Goal: Feedback & Contribution: Contribute content

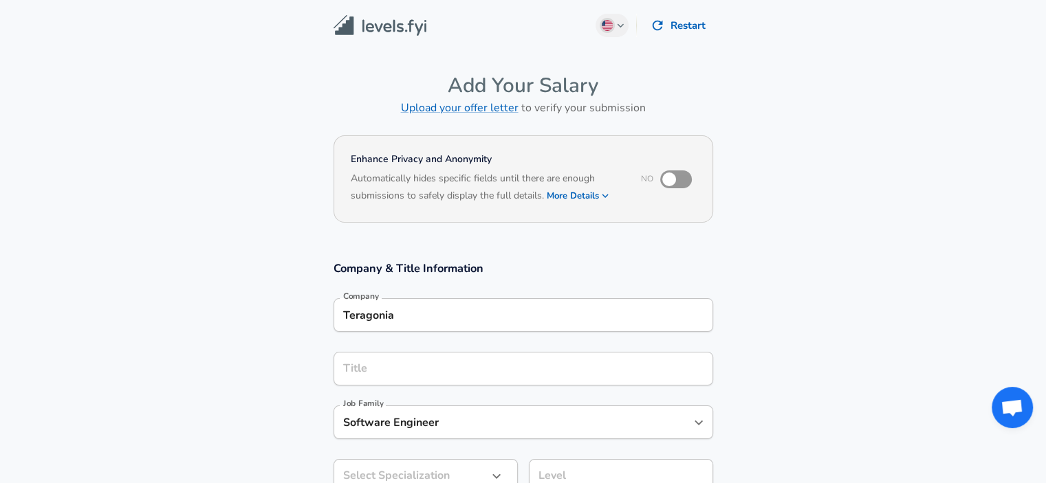
click at [413, 310] on input "Teragonia" at bounding box center [523, 315] width 367 height 21
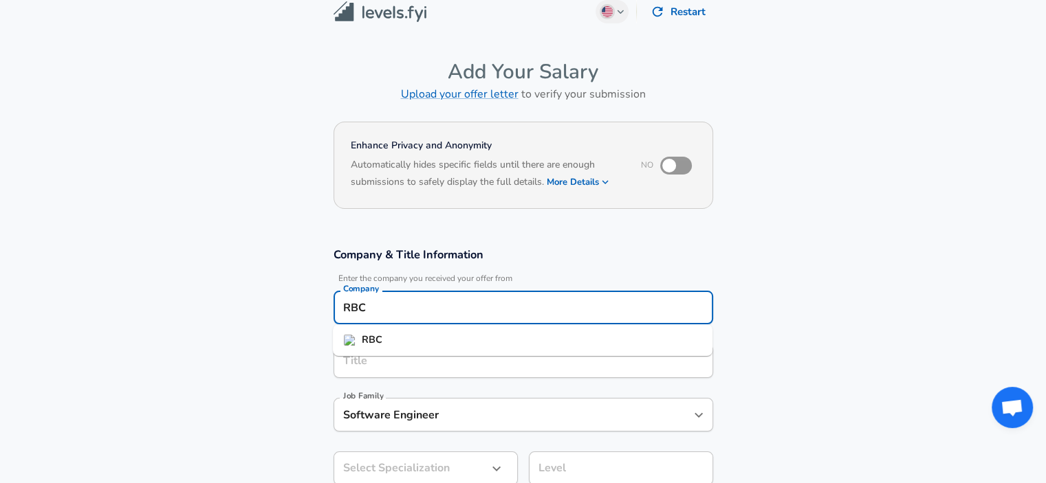
click at [379, 345] on strong "RBC" at bounding box center [372, 340] width 21 height 14
type input "RBC"
click at [371, 362] on input "Title" at bounding box center [523, 361] width 367 height 21
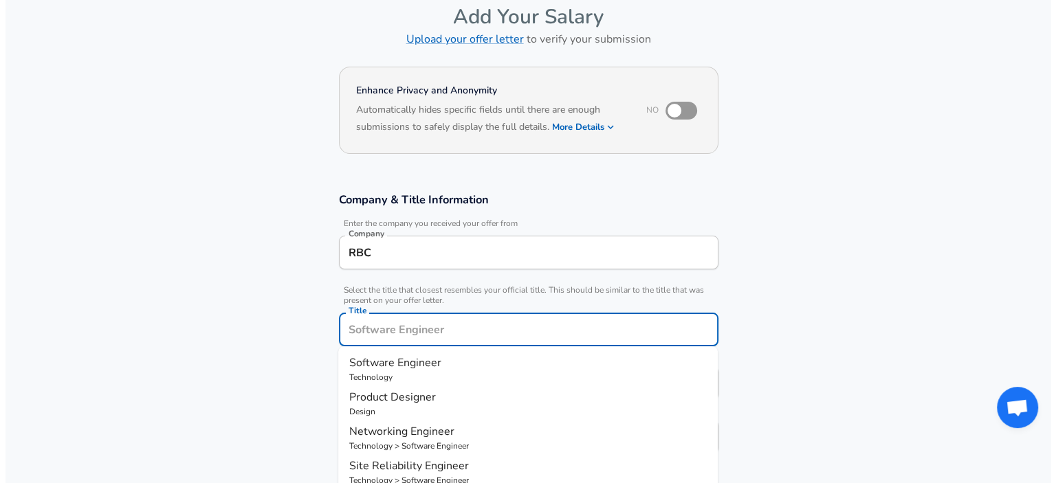
scroll to position [179, 0]
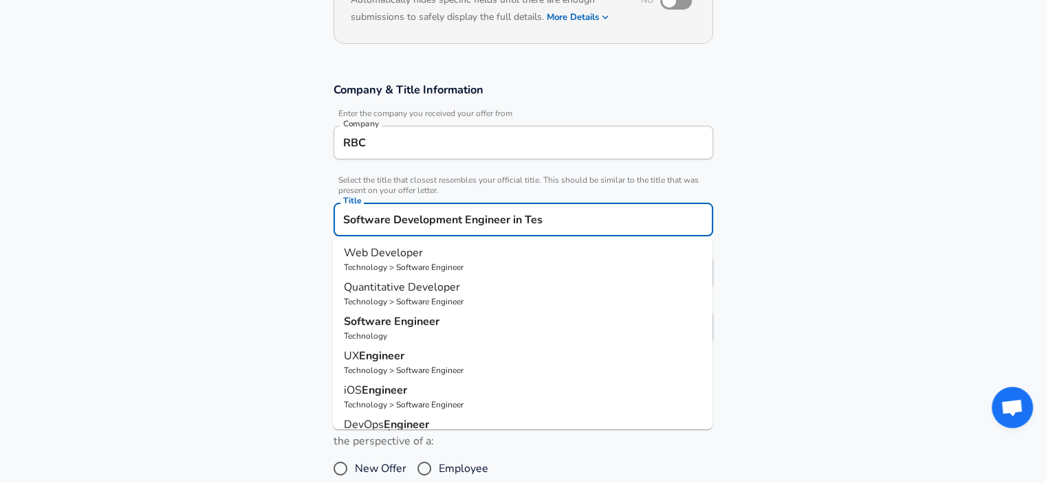
type input "Software Development Engineer in Test"
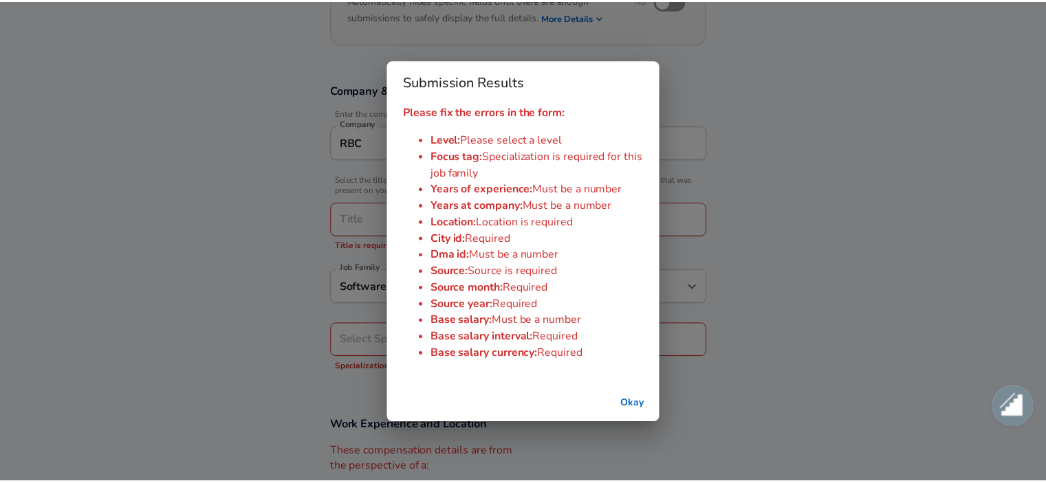
scroll to position [0, 0]
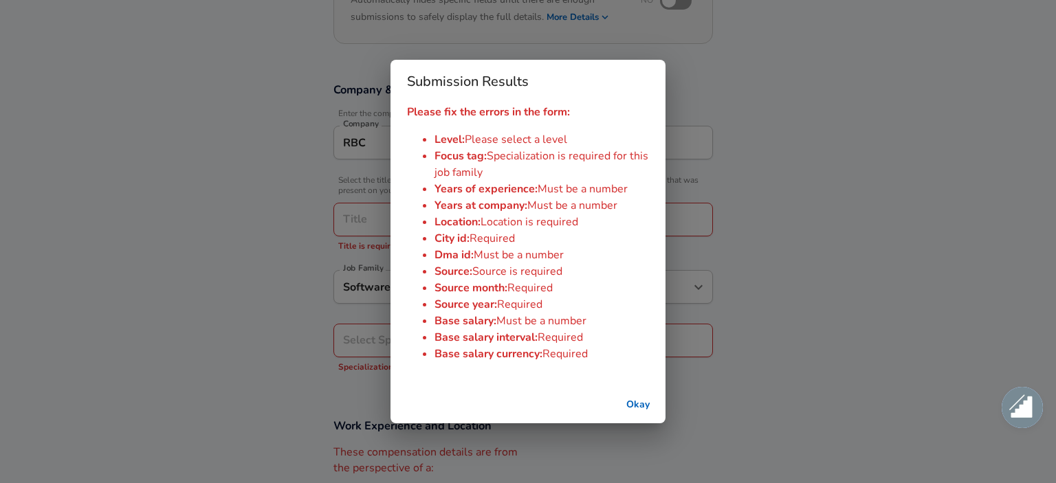
click at [633, 401] on button "Okay" at bounding box center [638, 405] width 44 height 25
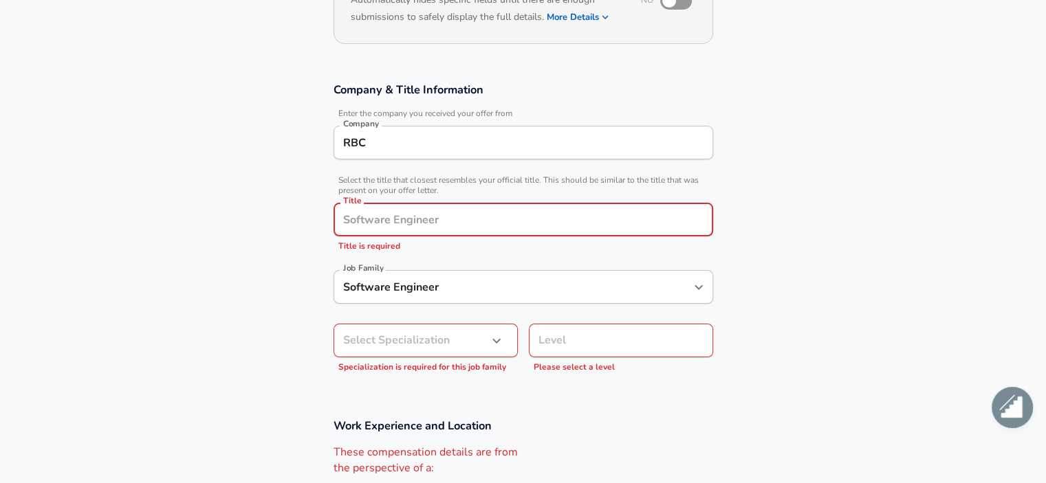
click at [385, 209] on input "Title" at bounding box center [523, 219] width 367 height 21
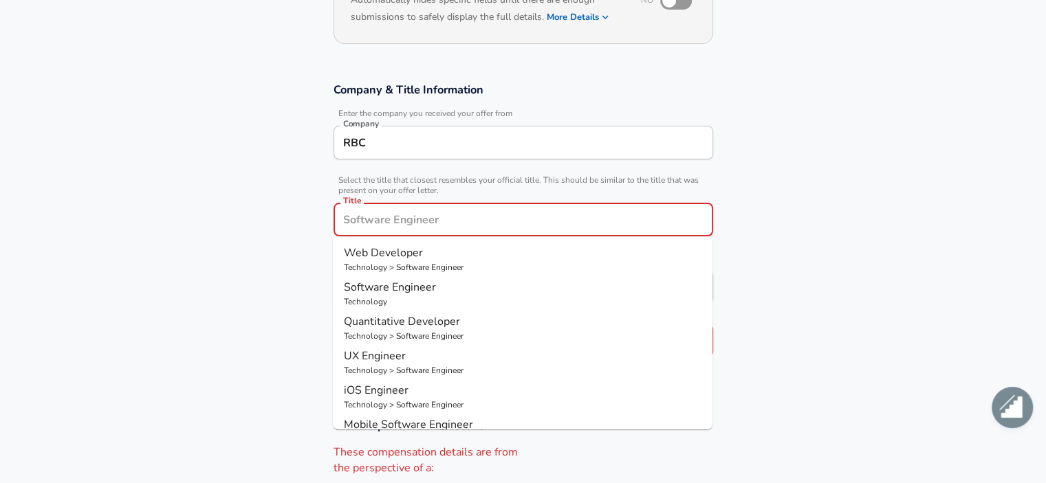
click at [418, 305] on p "Technology" at bounding box center [523, 302] width 358 height 12
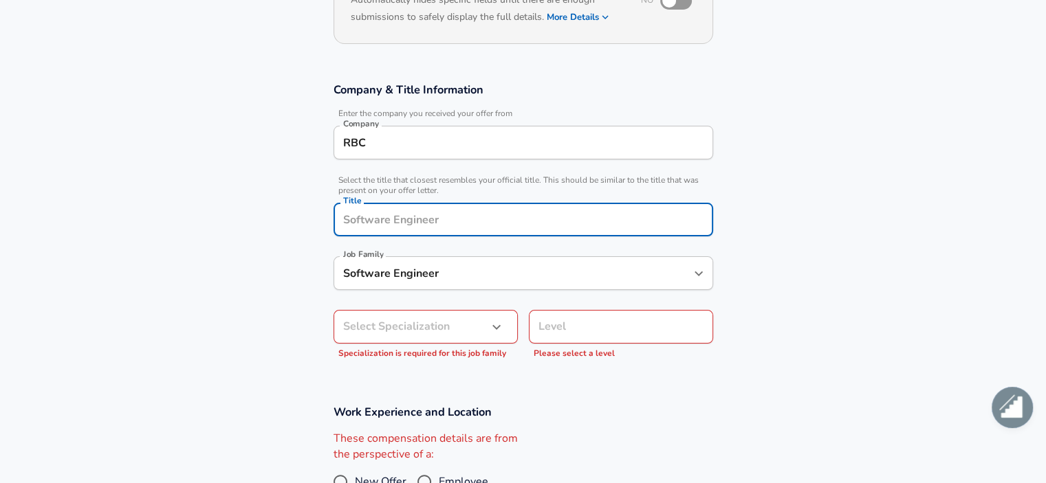
type input "Software Engineer"
click at [440, 286] on div "Software Engineer Job Family" at bounding box center [524, 274] width 380 height 34
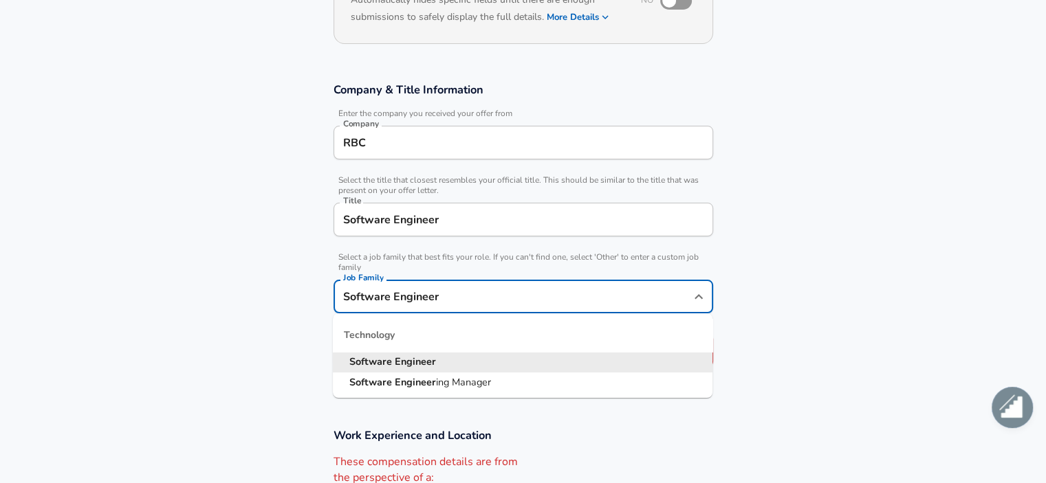
scroll to position [206, 0]
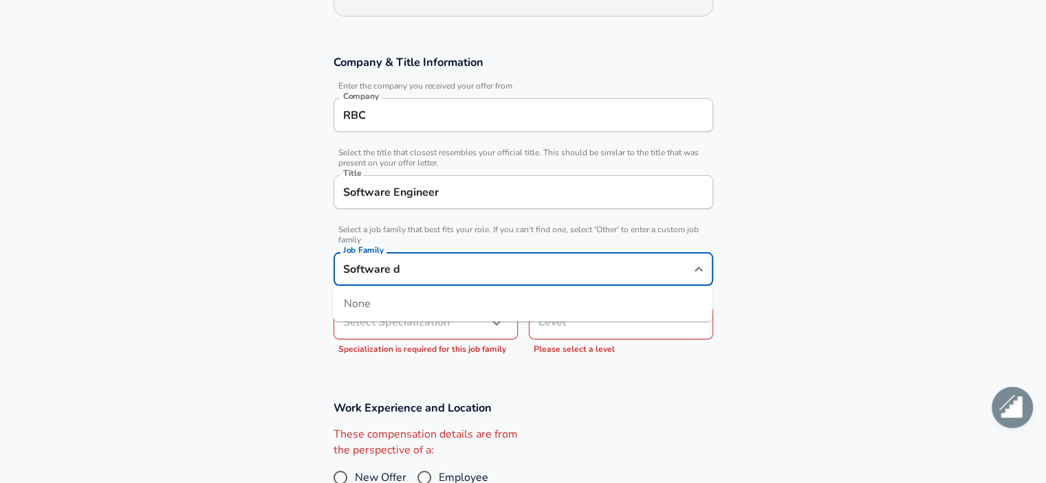
type input "Software d"
click at [406, 189] on input "Software Engineer" at bounding box center [523, 192] width 367 height 21
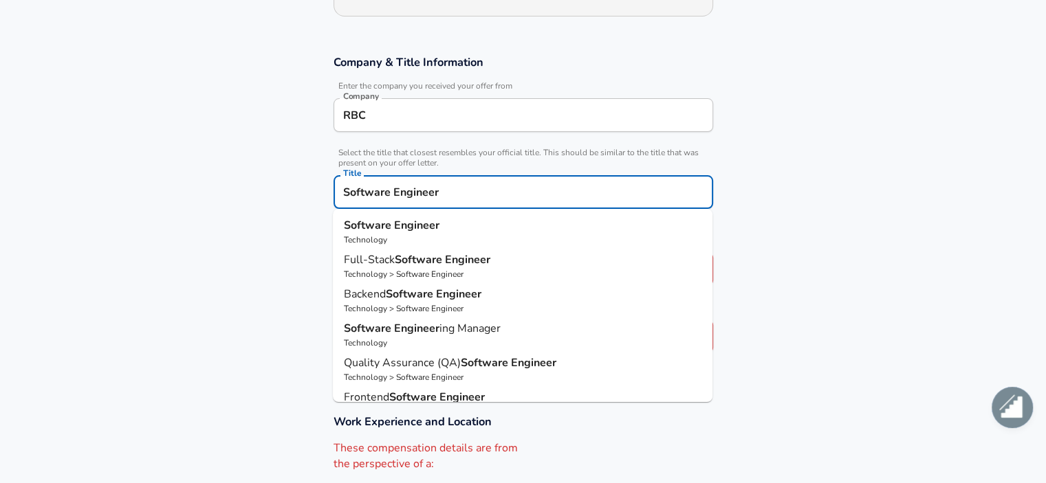
click at [406, 189] on input "Software Engineer" at bounding box center [523, 192] width 367 height 21
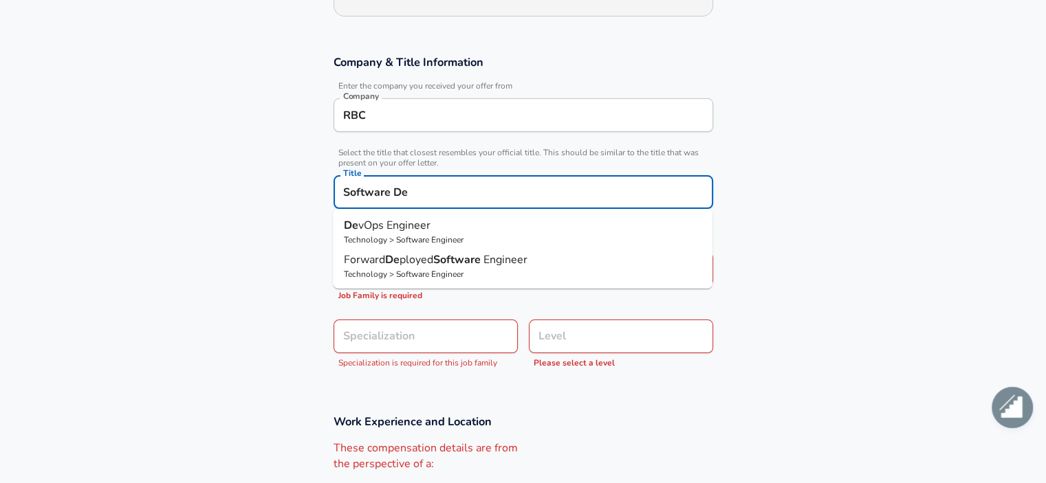
click at [440, 235] on p "Technology > Software Engineer" at bounding box center [523, 240] width 358 height 12
type input "DevOps Engineer"
type input "DevOps"
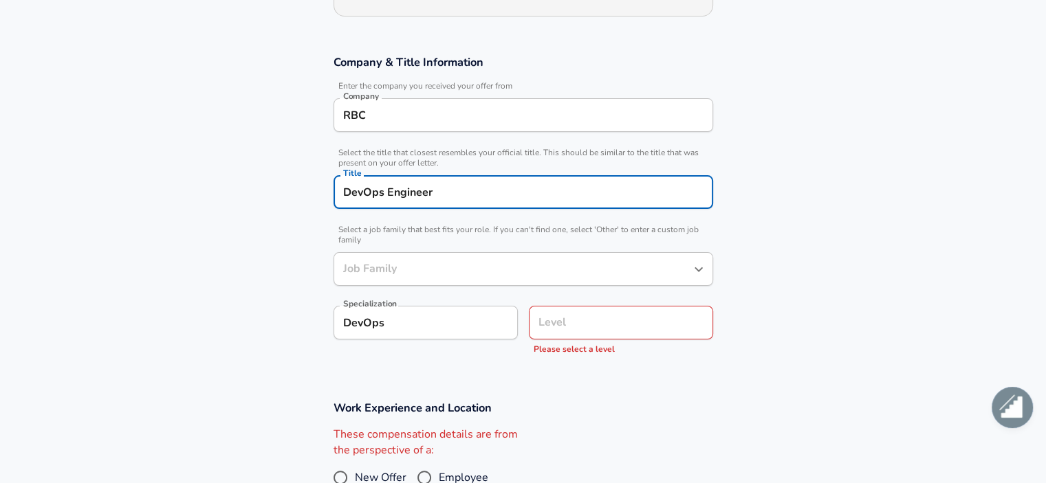
type input "Software Engineer"
type input "DevOps Engineer"
click at [446, 279] on input "Software Engineer" at bounding box center [513, 269] width 347 height 21
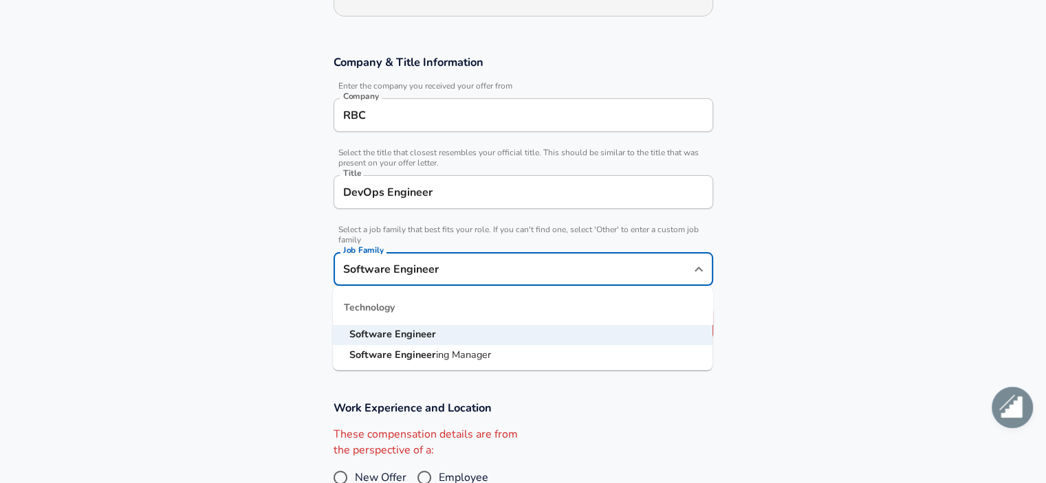
click at [422, 338] on strong "Engineer" at bounding box center [415, 334] width 41 height 14
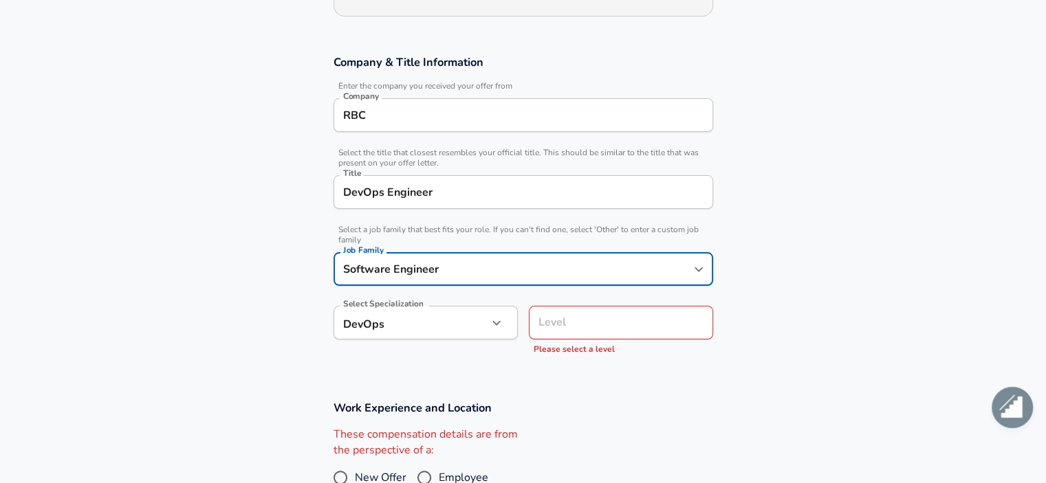
click at [563, 329] on input "Level" at bounding box center [621, 322] width 172 height 21
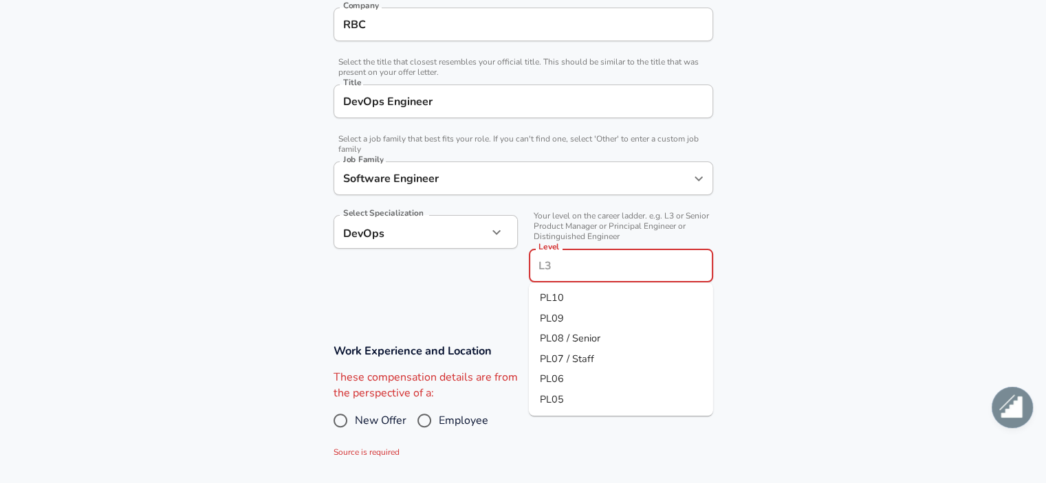
scroll to position [303, 0]
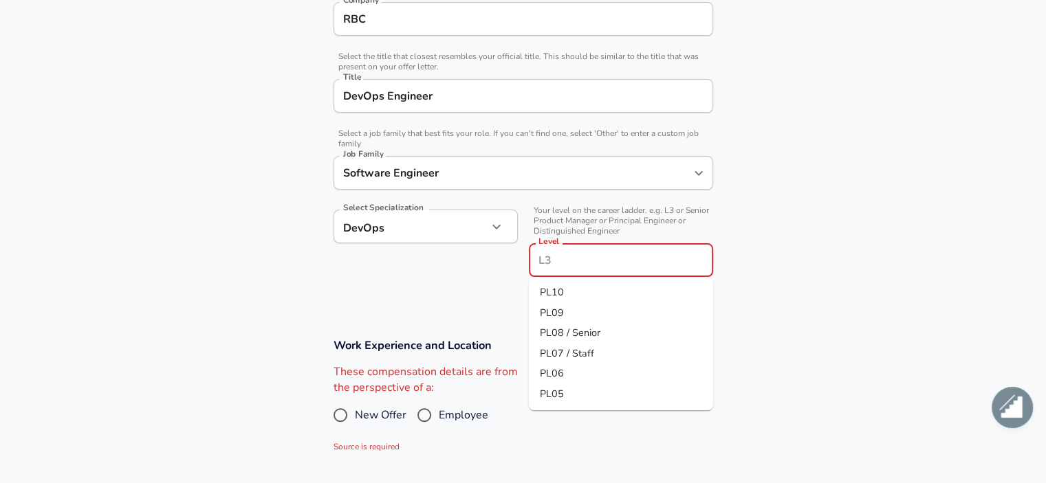
click at [567, 317] on li "PL09" at bounding box center [621, 313] width 184 height 21
type input "PL09"
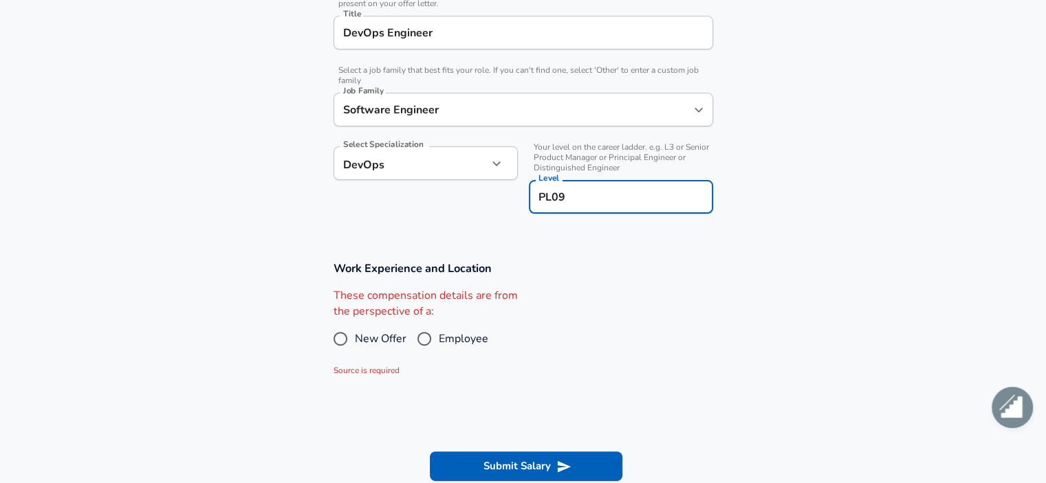
scroll to position [371, 0]
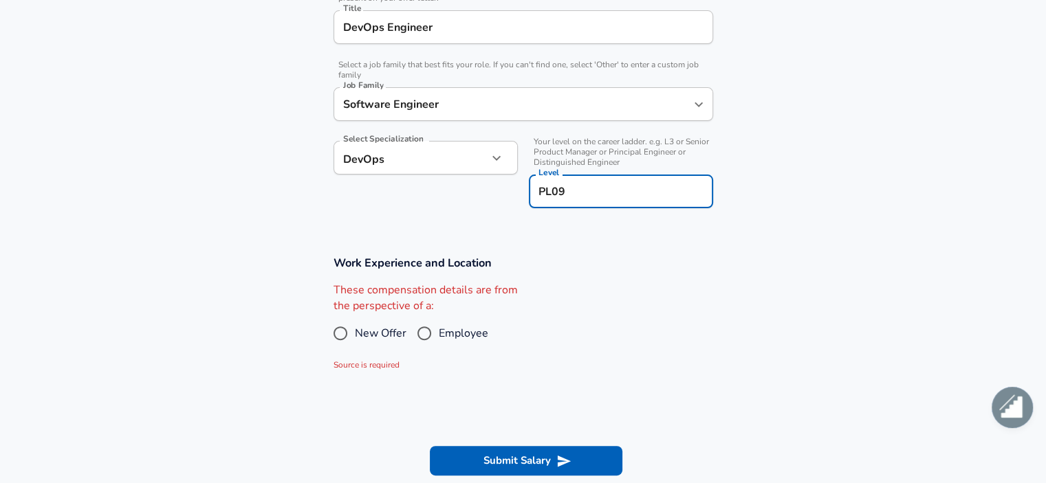
click at [424, 335] on input "Employee" at bounding box center [424, 334] width 29 height 22
radio input "true"
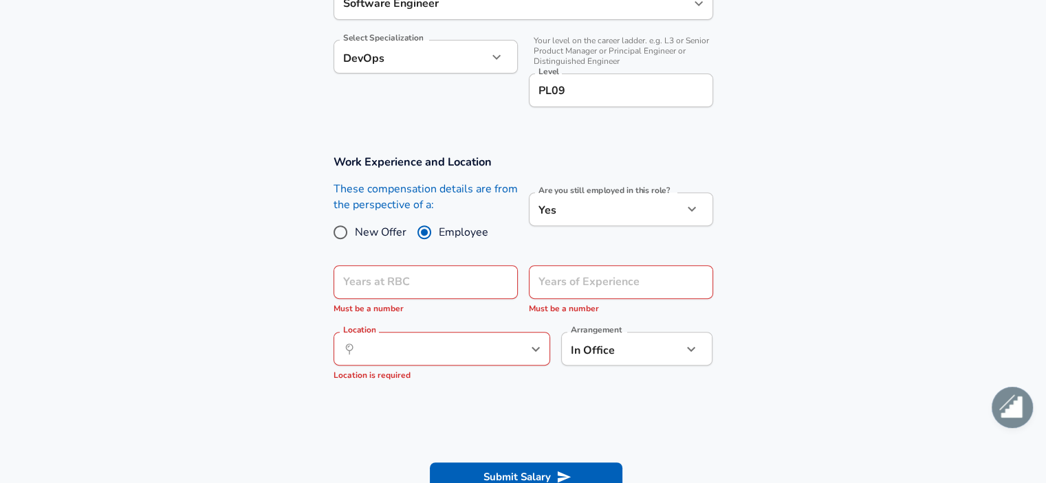
scroll to position [509, 0]
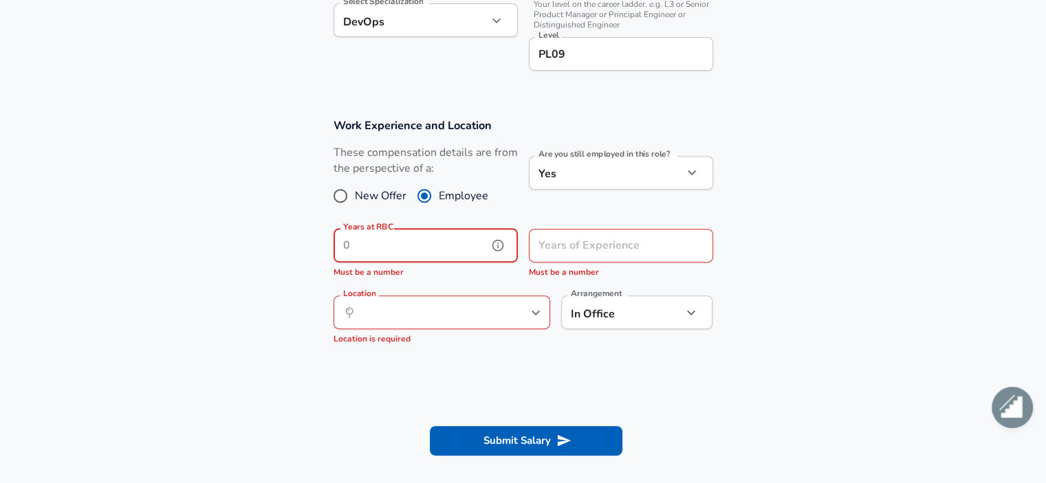
click at [429, 232] on input "Years at RBC" at bounding box center [411, 246] width 154 height 34
click at [408, 241] on input "Years at RBC" at bounding box center [411, 246] width 154 height 34
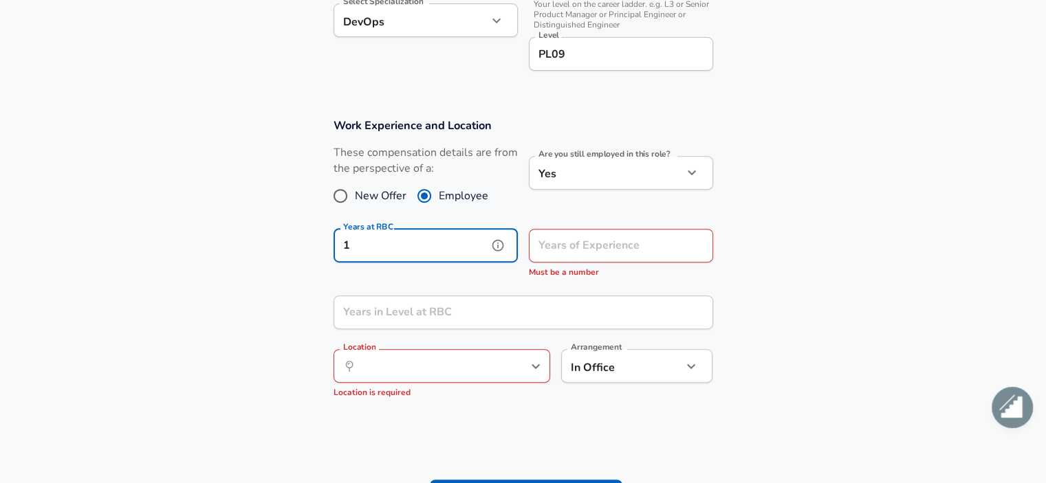
type input "1"
click at [595, 254] on input "Years of Experience" at bounding box center [606, 246] width 154 height 34
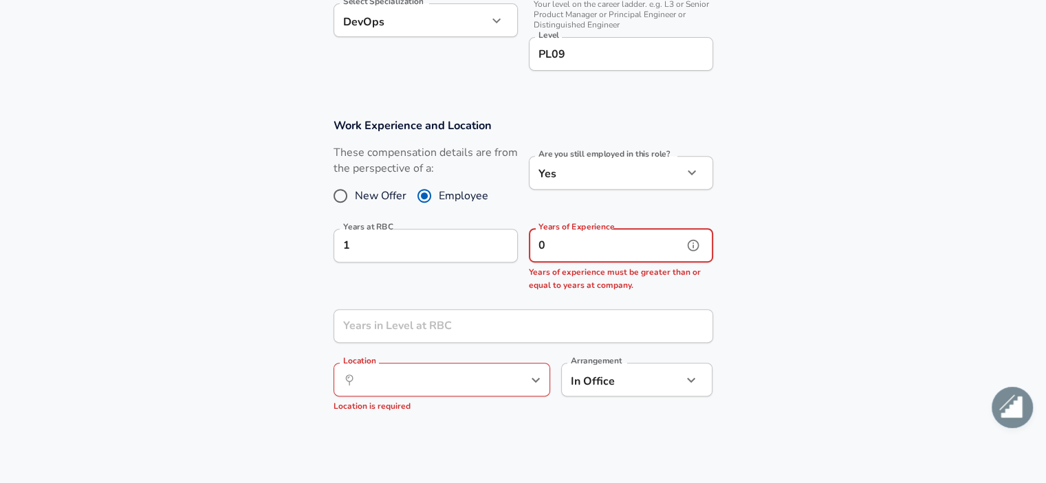
type input "0"
click at [402, 376] on input "Location" at bounding box center [426, 379] width 141 height 21
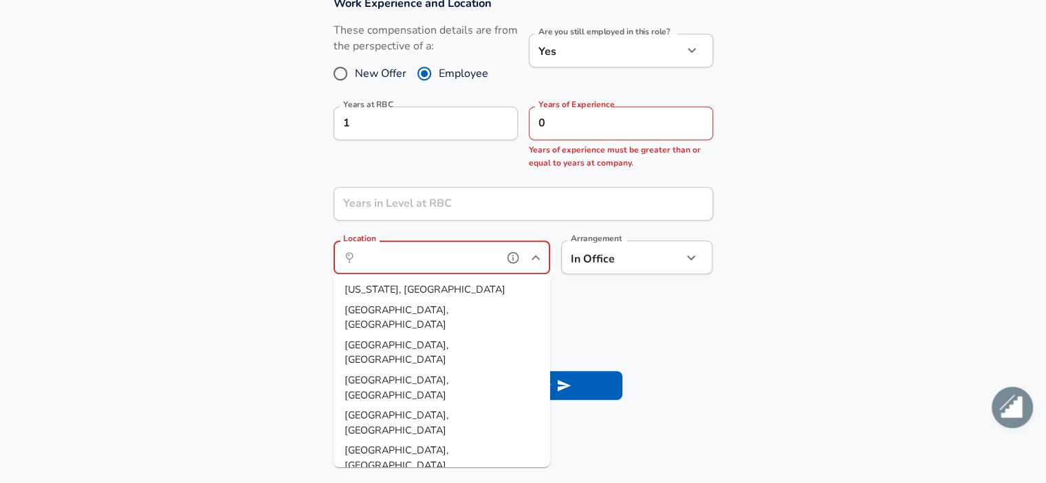
scroll to position [646, 0]
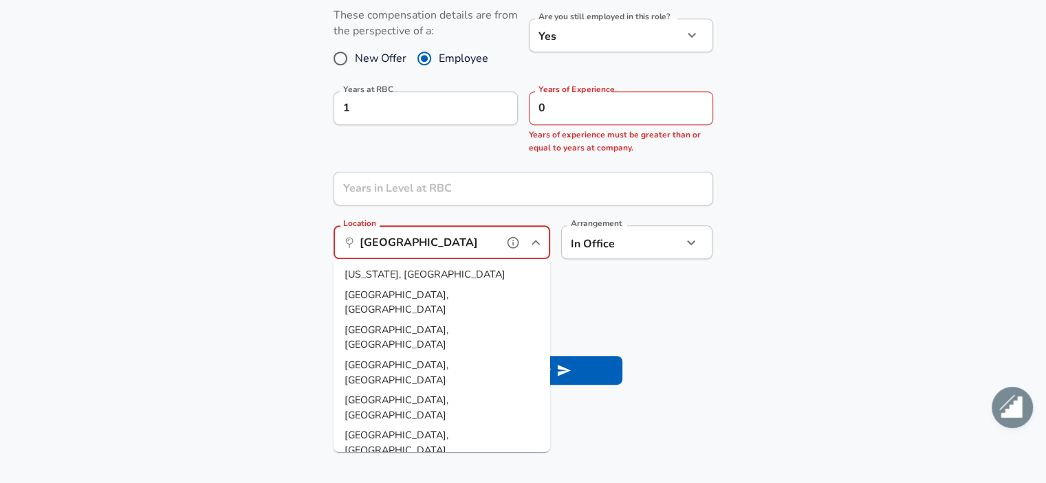
type input "[GEOGRAPHIC_DATA]"
click at [430, 356] on button "Submit Salary" at bounding box center [526, 370] width 193 height 29
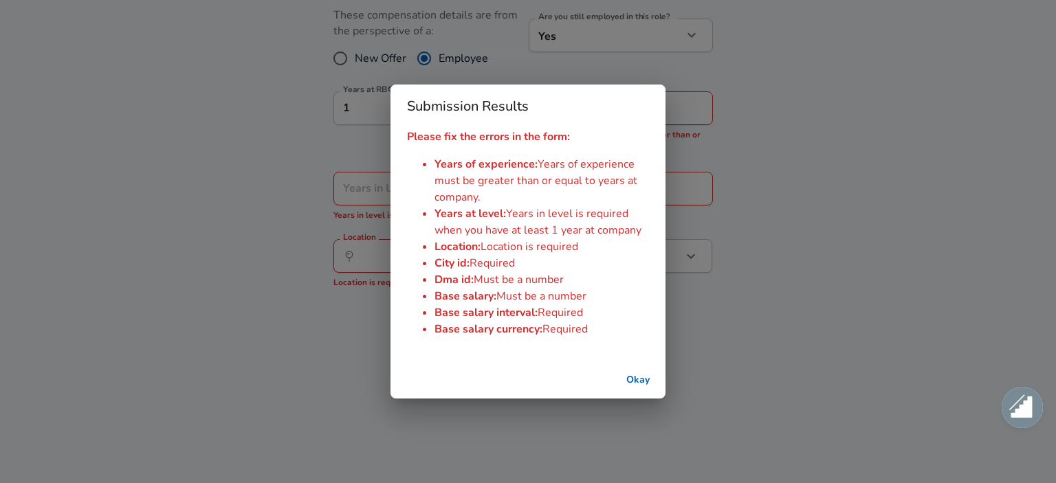
click at [644, 382] on button "Okay" at bounding box center [638, 380] width 44 height 25
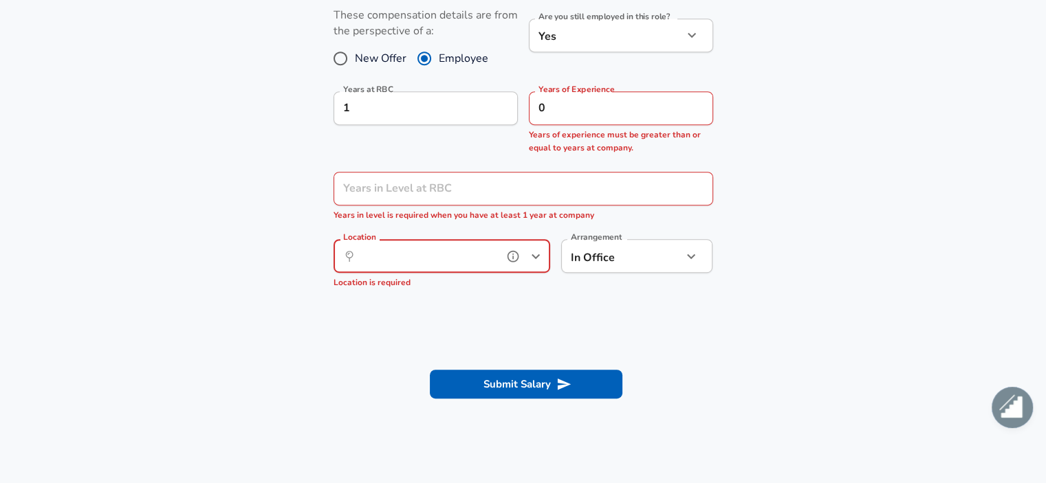
click at [396, 259] on input "Location" at bounding box center [426, 256] width 141 height 21
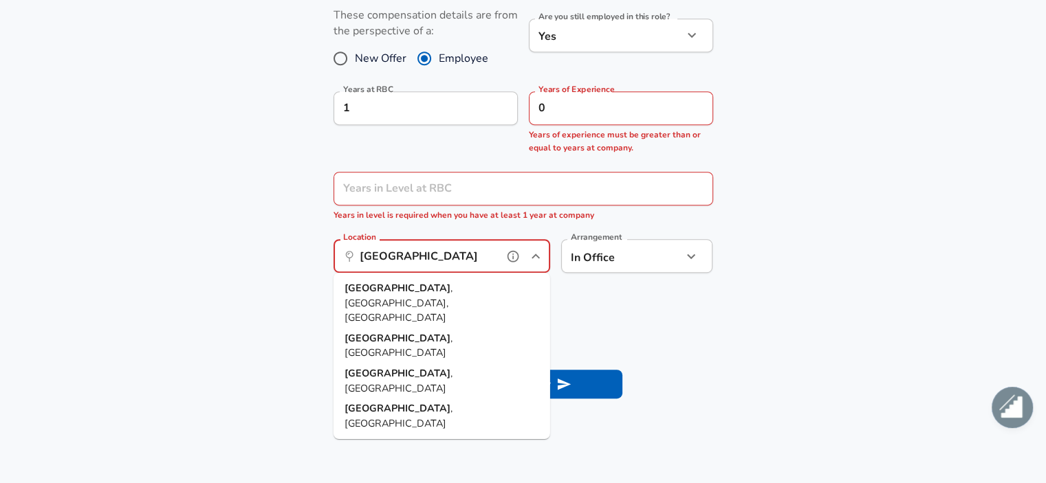
click at [403, 292] on span ", [GEOGRAPHIC_DATA], [GEOGRAPHIC_DATA]" at bounding box center [399, 302] width 108 height 43
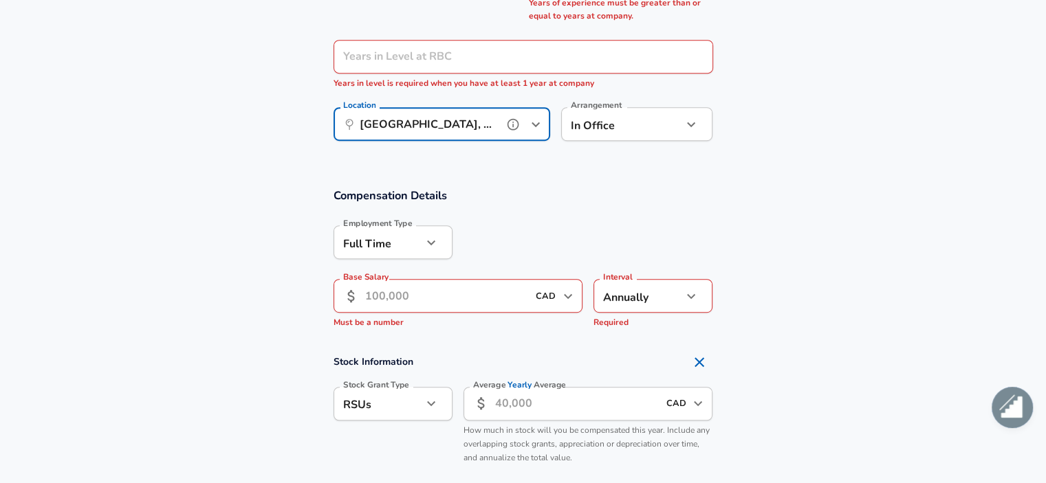
scroll to position [784, 0]
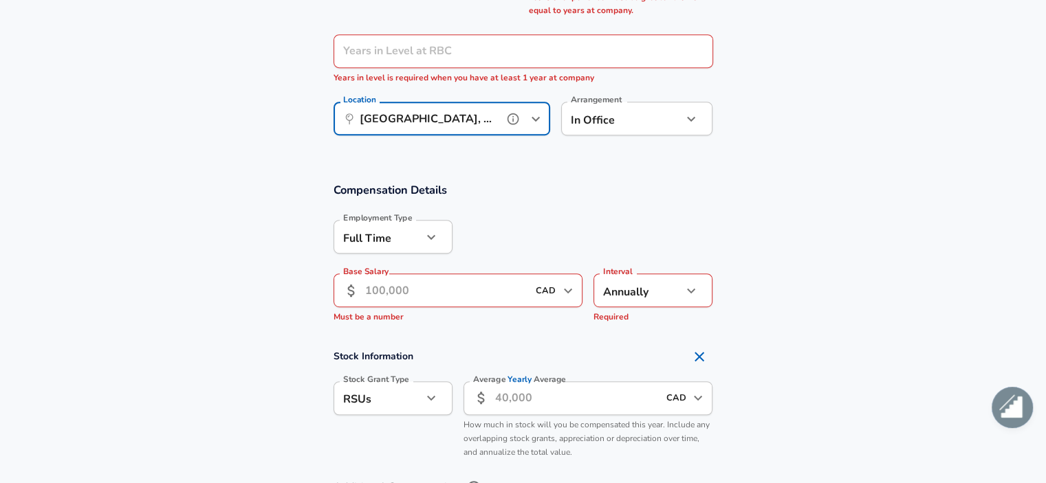
type input "[GEOGRAPHIC_DATA], [GEOGRAPHIC_DATA], [GEOGRAPHIC_DATA]"
click at [395, 293] on input "Base Salary" at bounding box center [446, 291] width 163 height 34
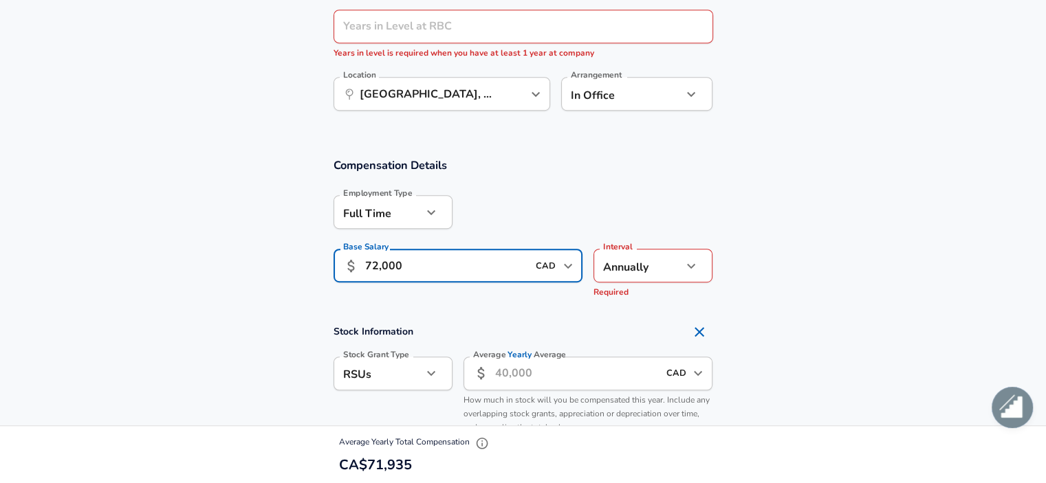
scroll to position [853, 0]
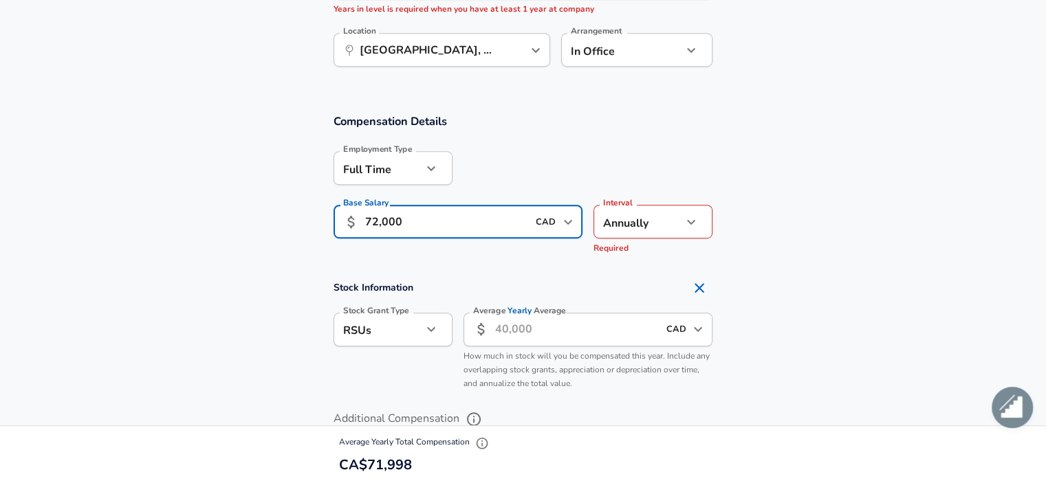
type input "72,000"
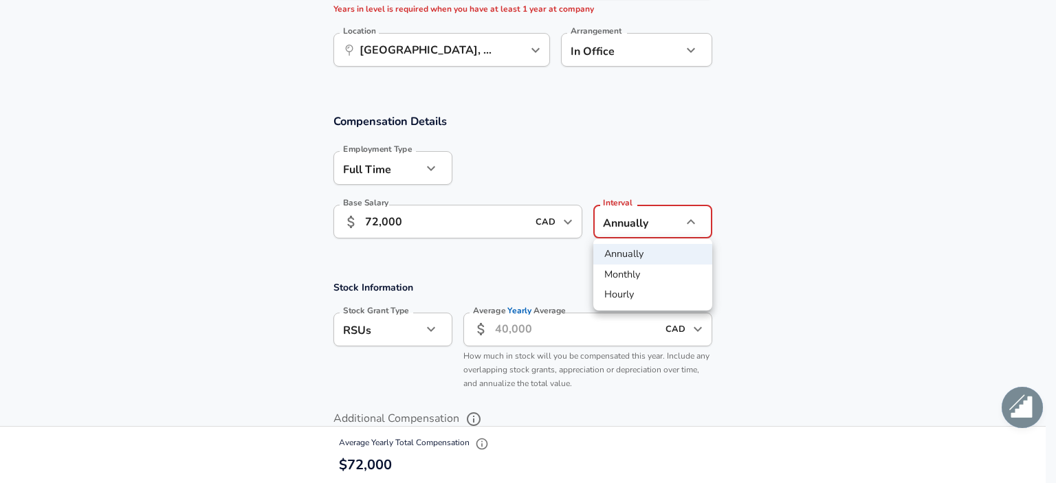
click at [791, 217] on div at bounding box center [528, 241] width 1056 height 483
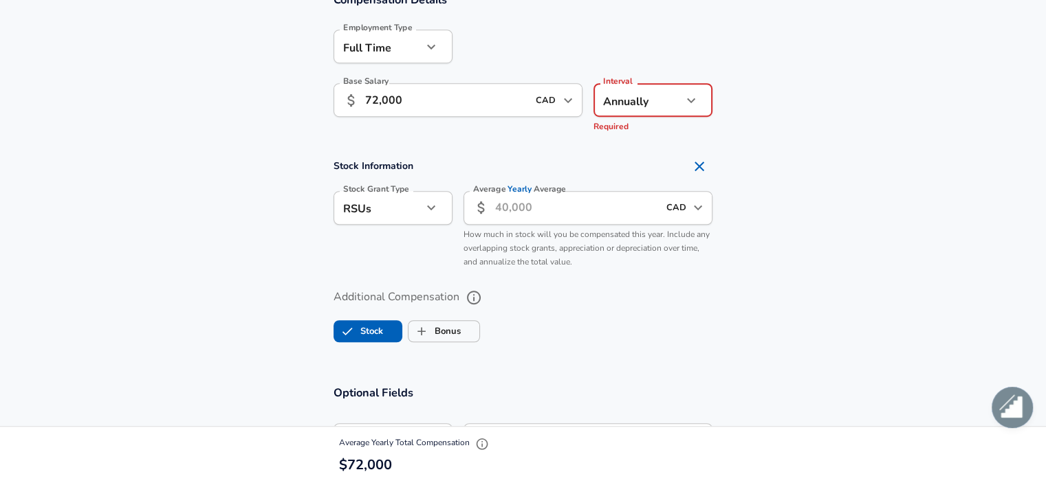
scroll to position [990, 0]
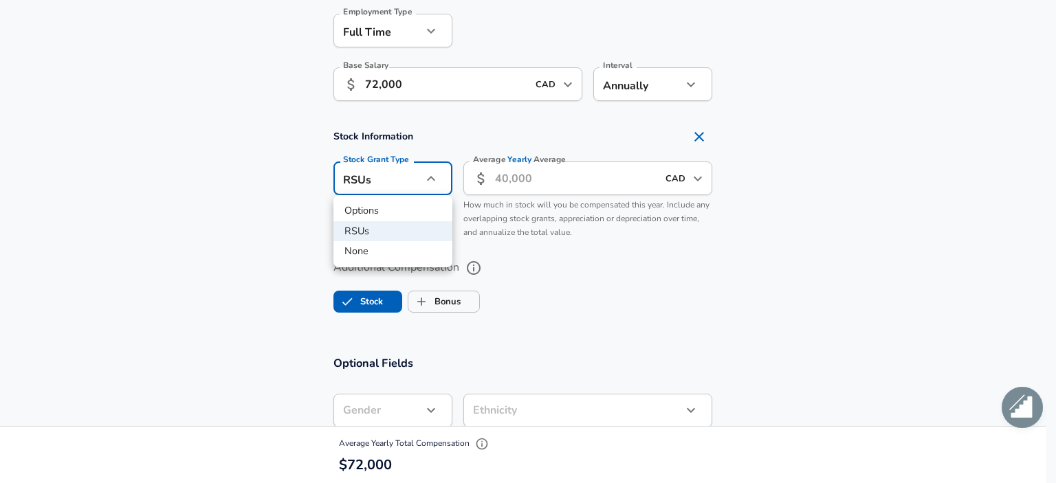
click at [354, 251] on li "None" at bounding box center [393, 251] width 119 height 21
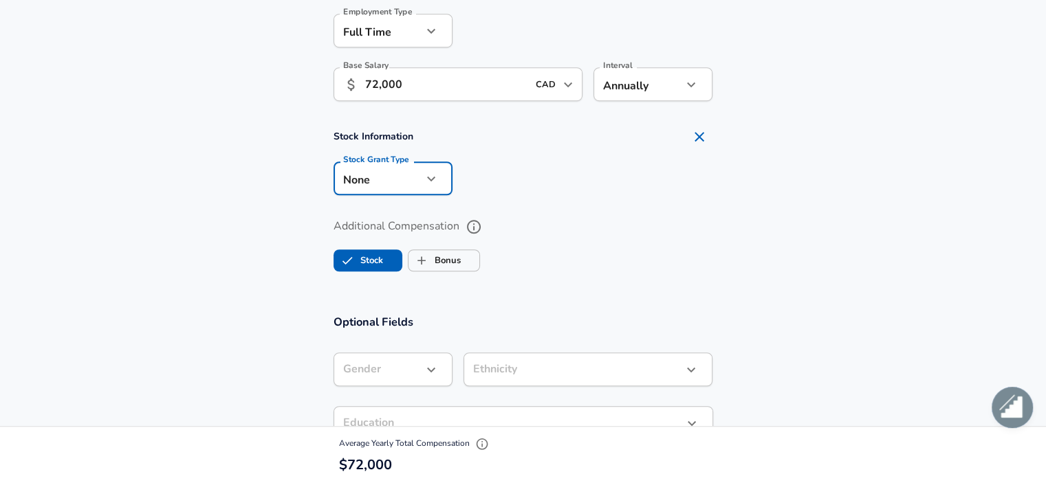
click at [425, 163] on div "None none Stock Grant Type" at bounding box center [393, 179] width 119 height 34
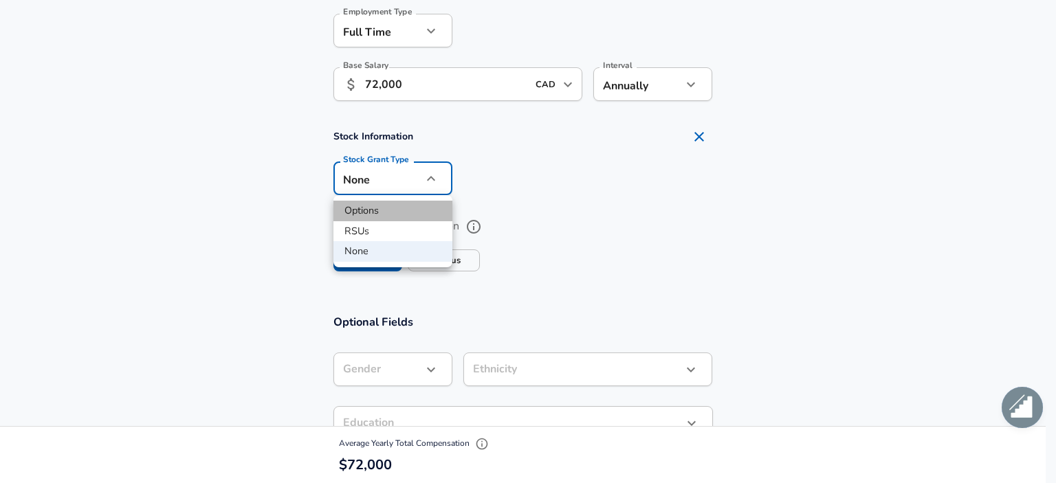
click at [353, 213] on li "Options" at bounding box center [393, 211] width 119 height 21
type input "option"
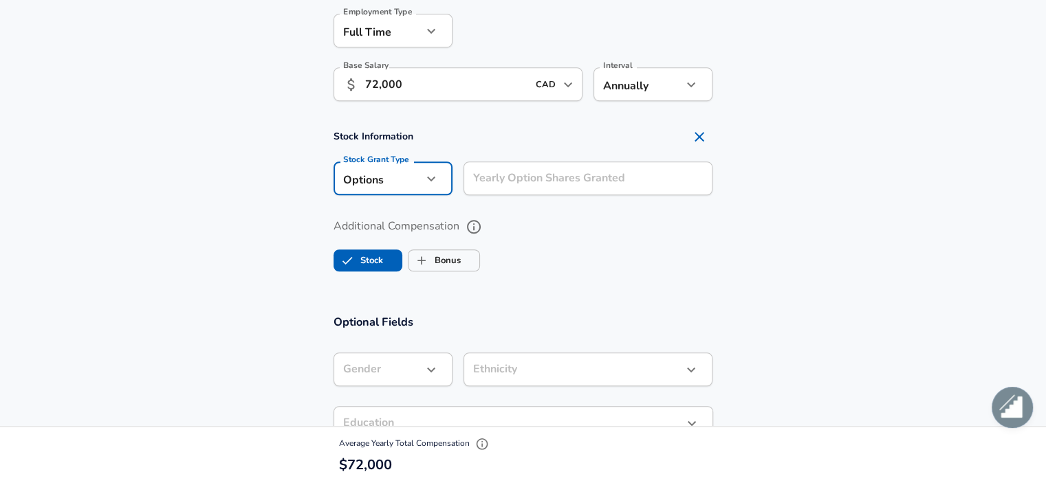
click at [523, 183] on div "Yearly Option Shares Granted Yearly Option Shares Granted" at bounding box center [589, 180] width 250 height 37
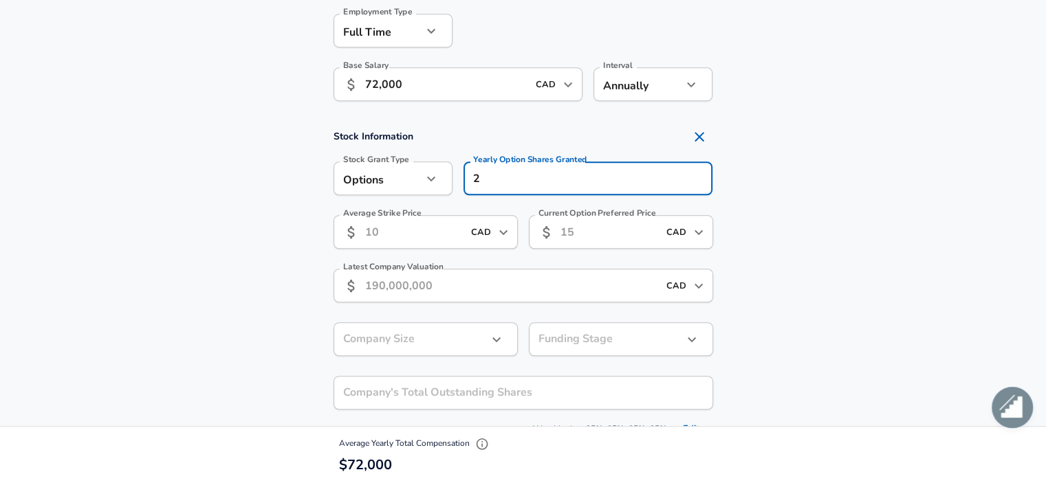
type input "2"
type input "12"
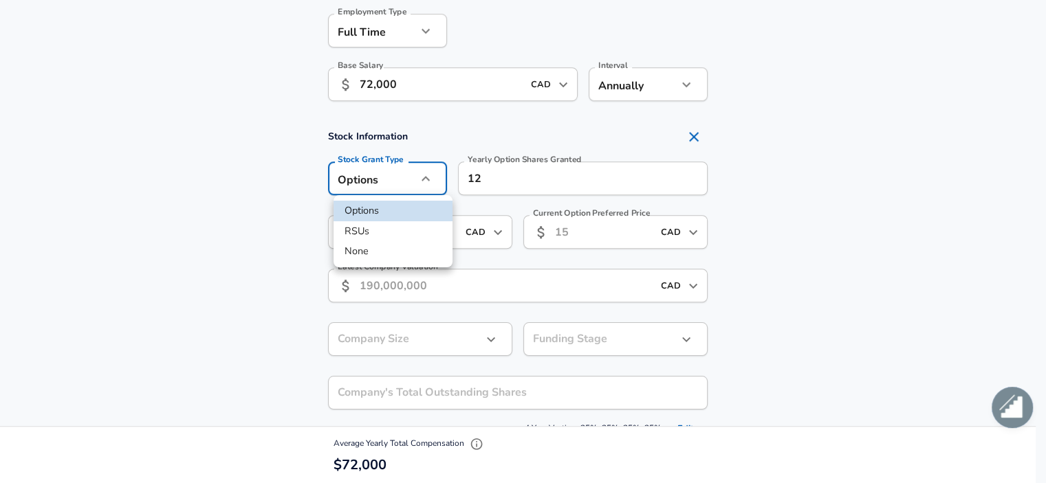
click at [380, 228] on li "RSUs" at bounding box center [393, 231] width 119 height 21
type input "stock"
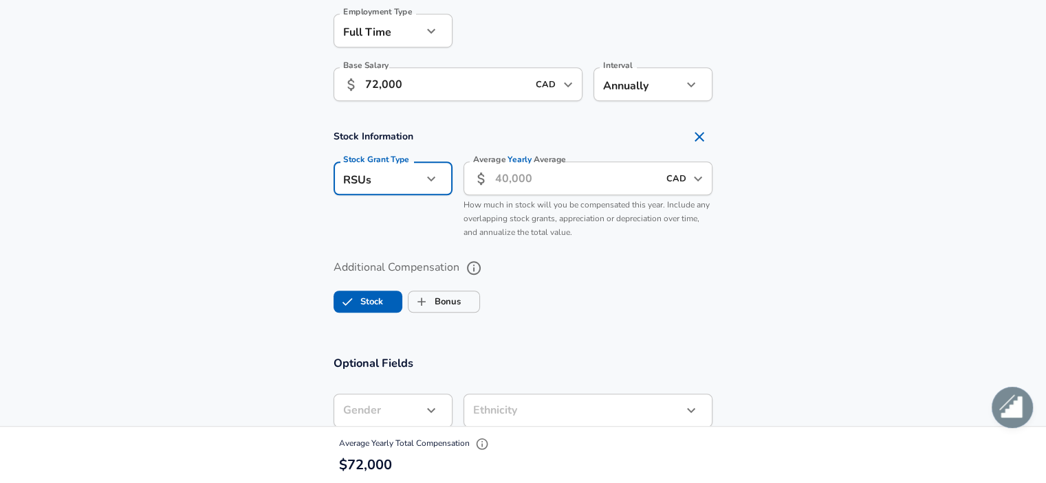
click at [524, 186] on input "Average Yearly Average" at bounding box center [576, 179] width 163 height 34
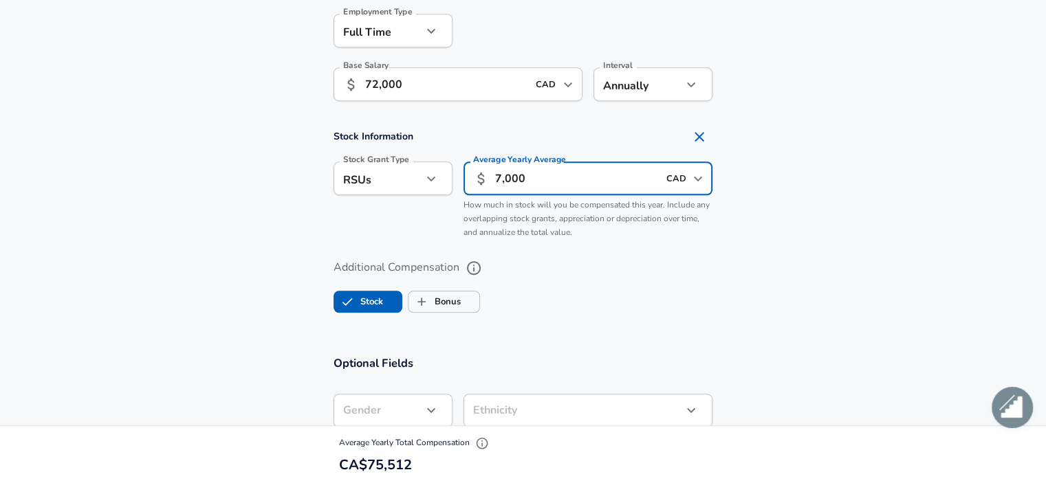
type input "7,000"
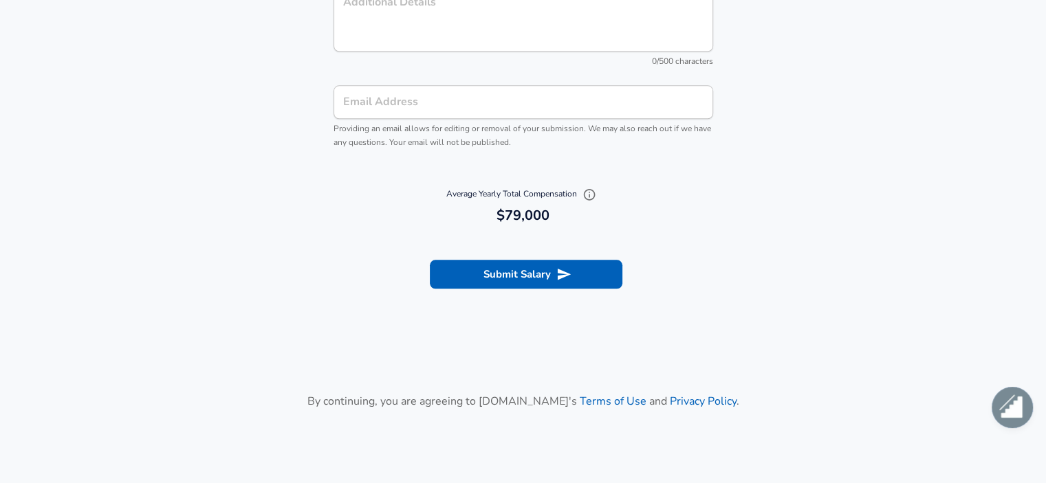
scroll to position [1609, 0]
click at [546, 271] on button "Submit Salary" at bounding box center [526, 271] width 193 height 29
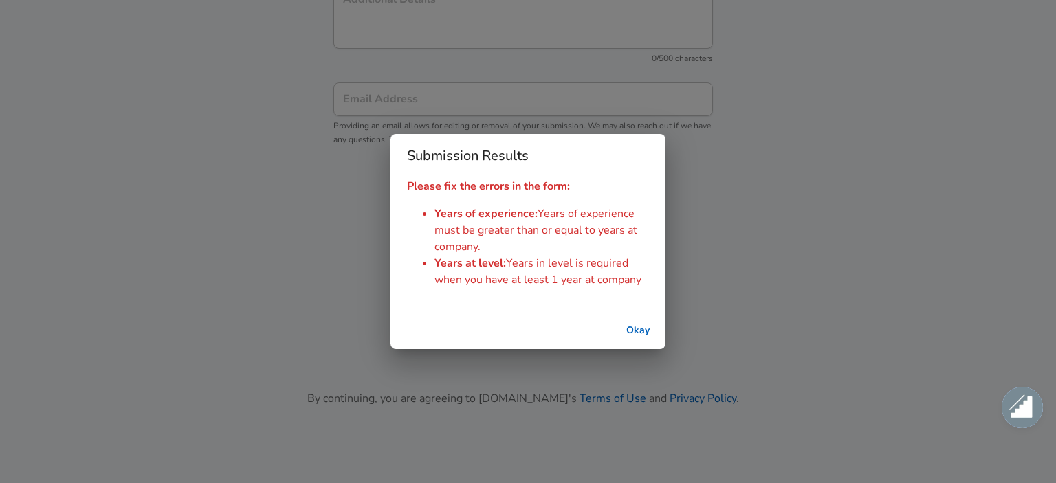
click at [645, 332] on button "Okay" at bounding box center [638, 330] width 44 height 25
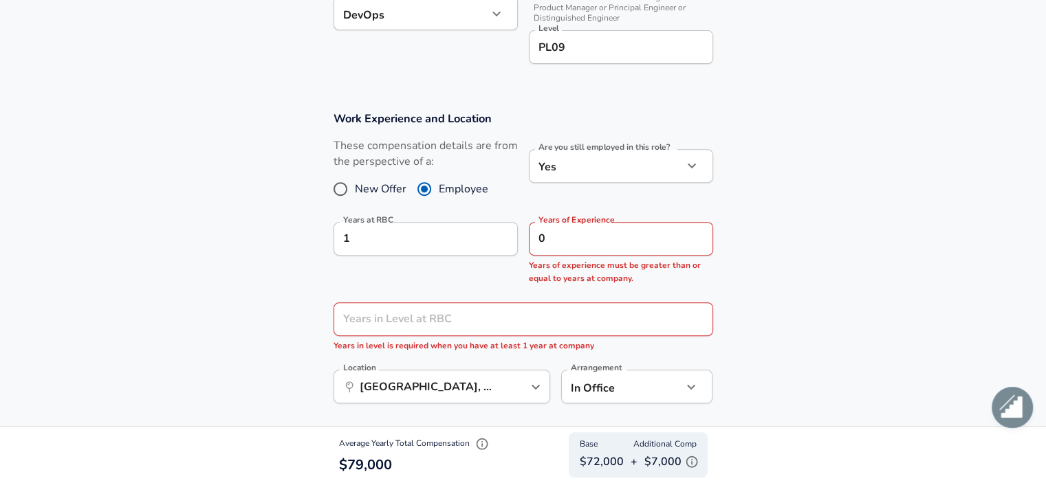
scroll to position [509, 0]
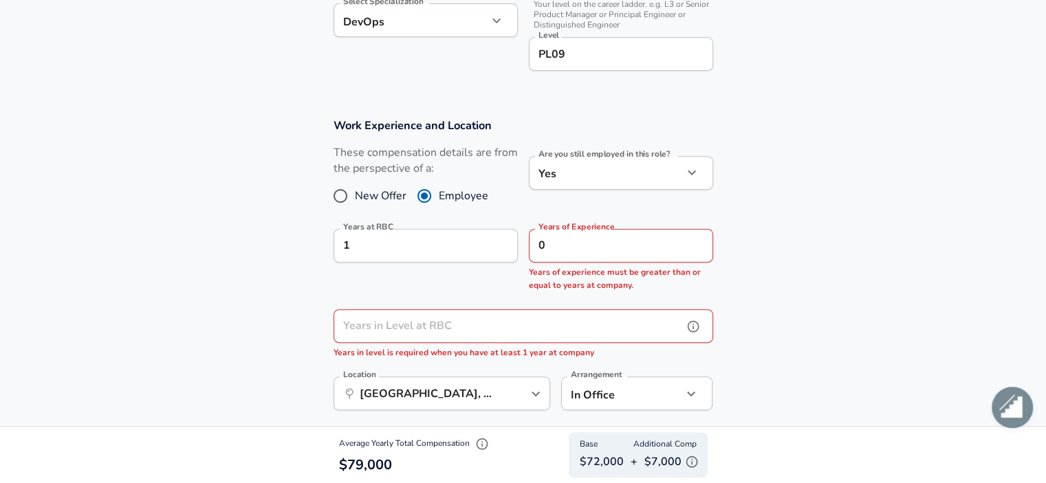
click at [422, 333] on input "Years in Level at RBC" at bounding box center [508, 326] width 349 height 34
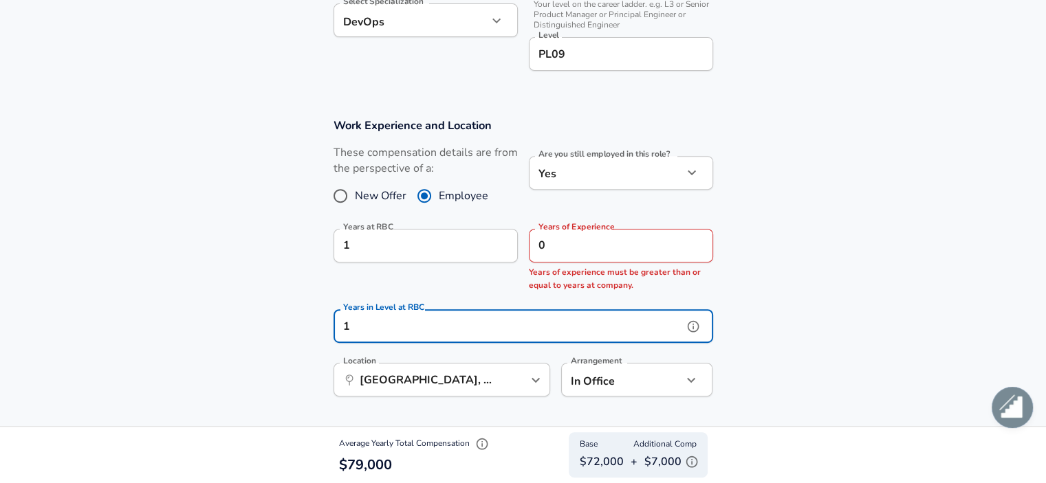
type input "1"
click at [578, 243] on input "0" at bounding box center [606, 246] width 154 height 34
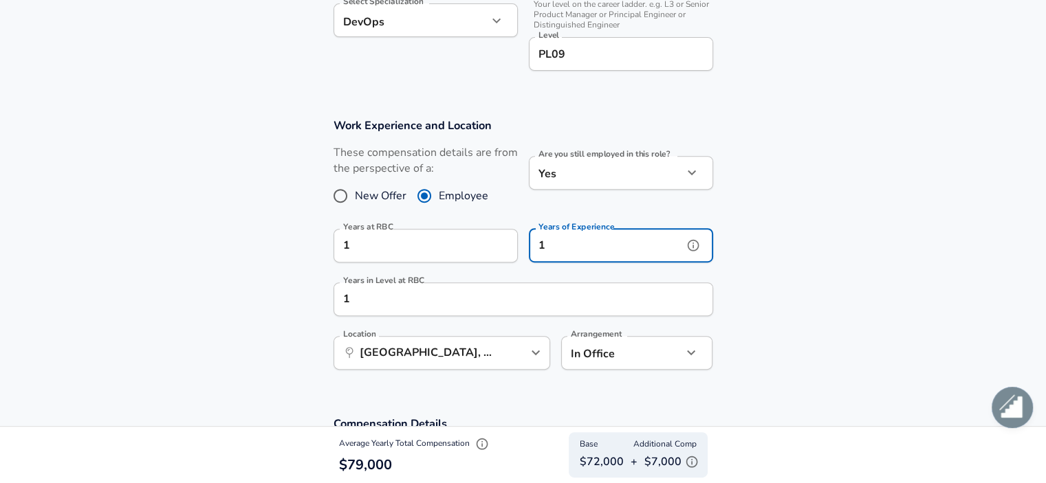
type input "1"
click at [231, 232] on section "Work Experience and Location These compensation details are from the perspectiv…" at bounding box center [523, 251] width 1046 height 298
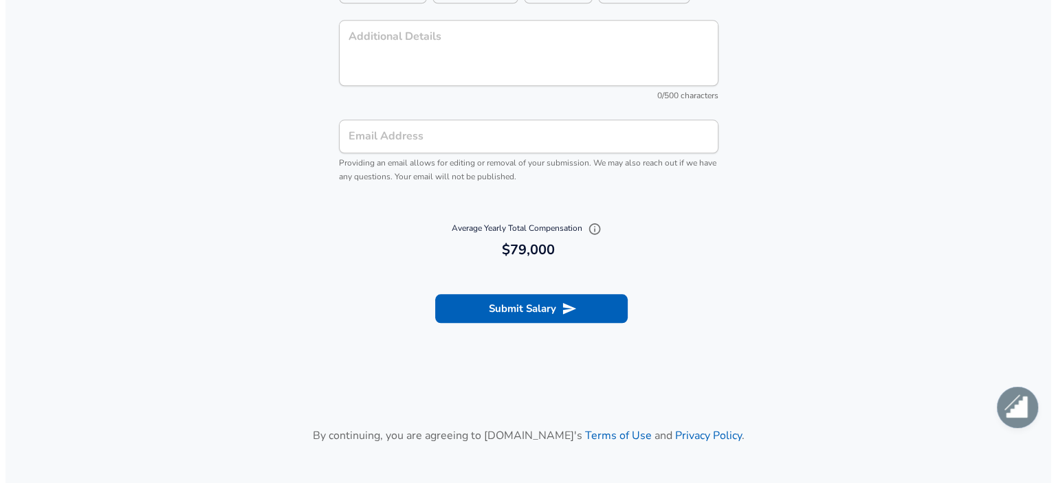
scroll to position [1541, 0]
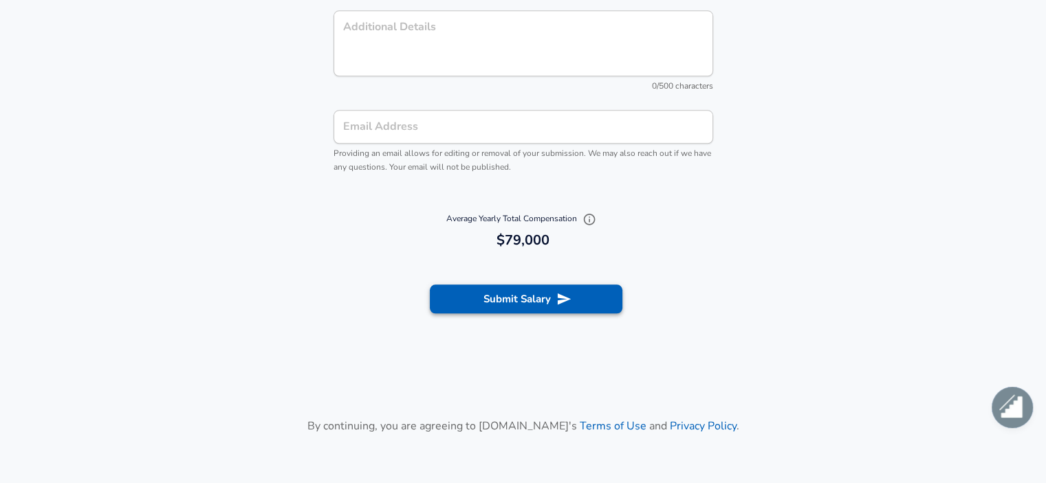
click at [517, 296] on button "Submit Salary" at bounding box center [526, 299] width 193 height 29
